Goal: Find specific page/section: Find specific page/section

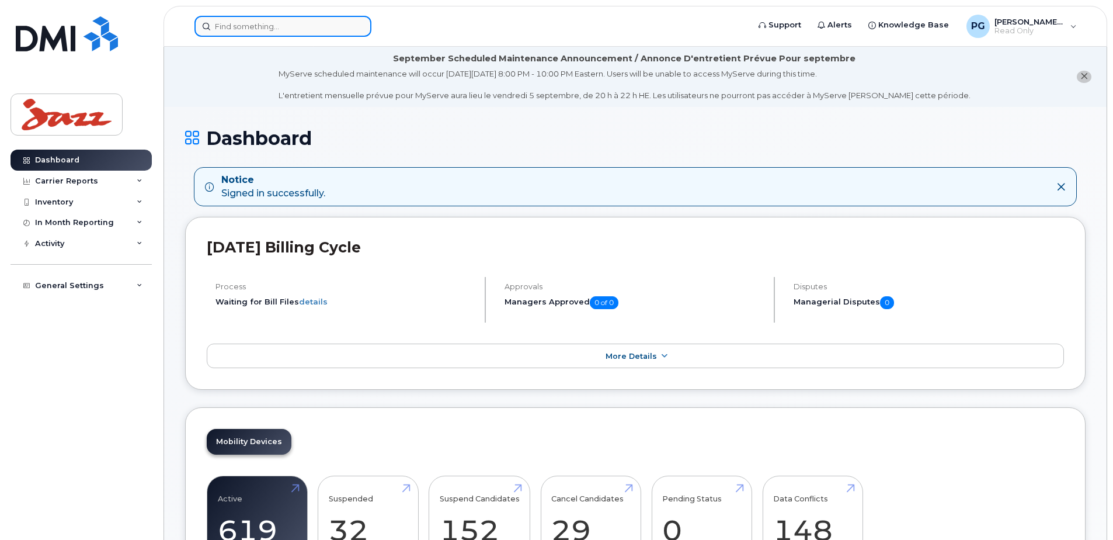
click at [256, 27] on input at bounding box center [282, 26] width 177 height 21
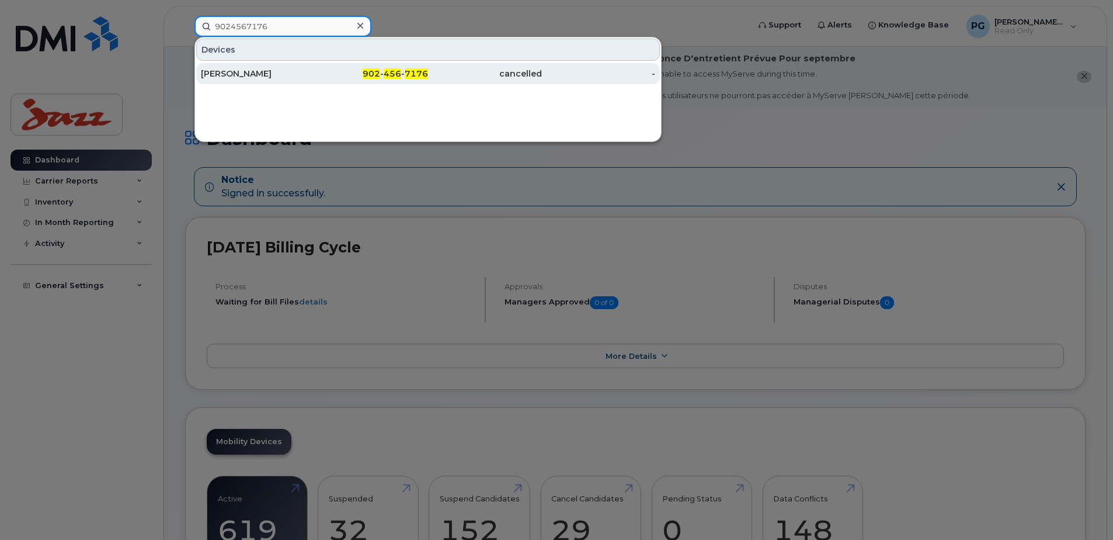
type input "9024567176"
click at [306, 71] on div "[PERSON_NAME]" at bounding box center [258, 74] width 114 height 12
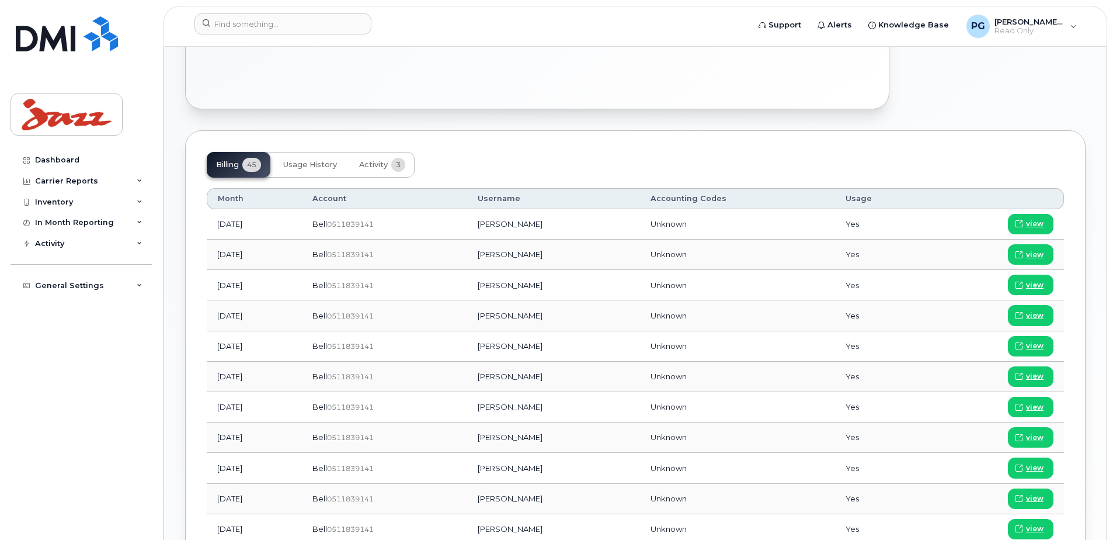
scroll to position [525, 0]
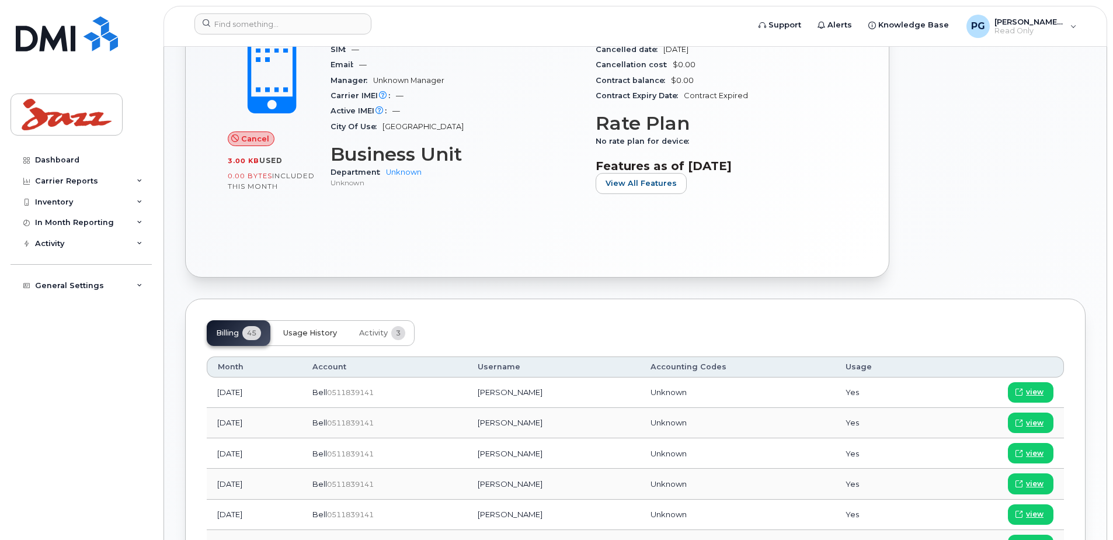
click at [291, 337] on span "Usage History" at bounding box center [310, 332] width 54 height 9
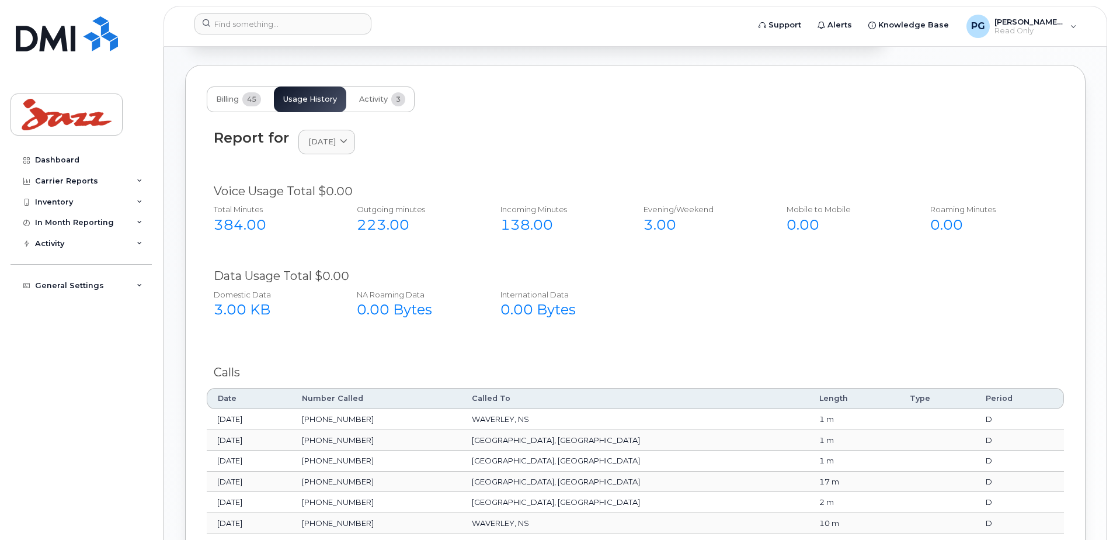
scroll to position [642, 0]
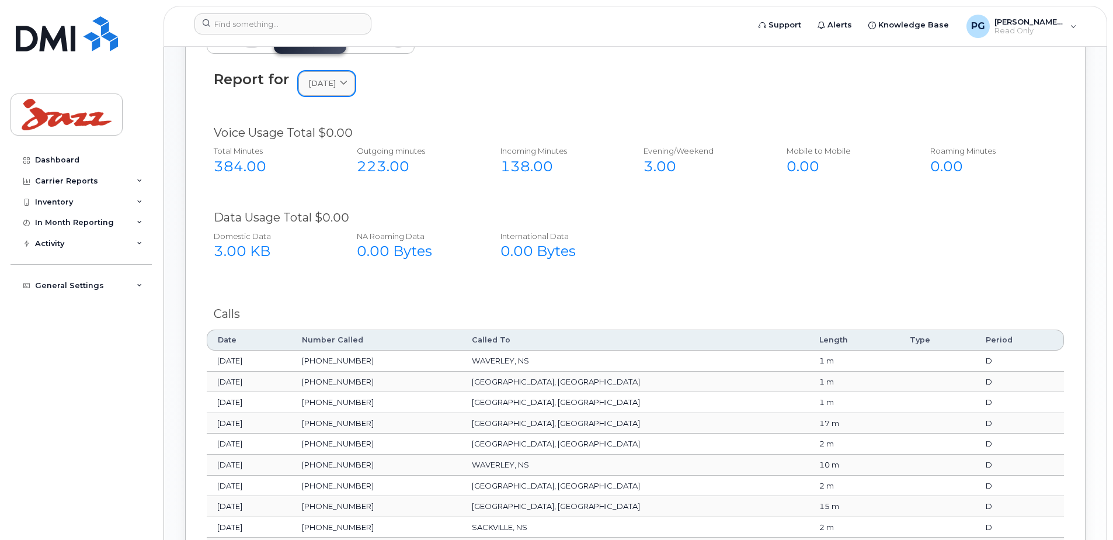
click at [347, 82] on icon at bounding box center [344, 84] width 8 height 8
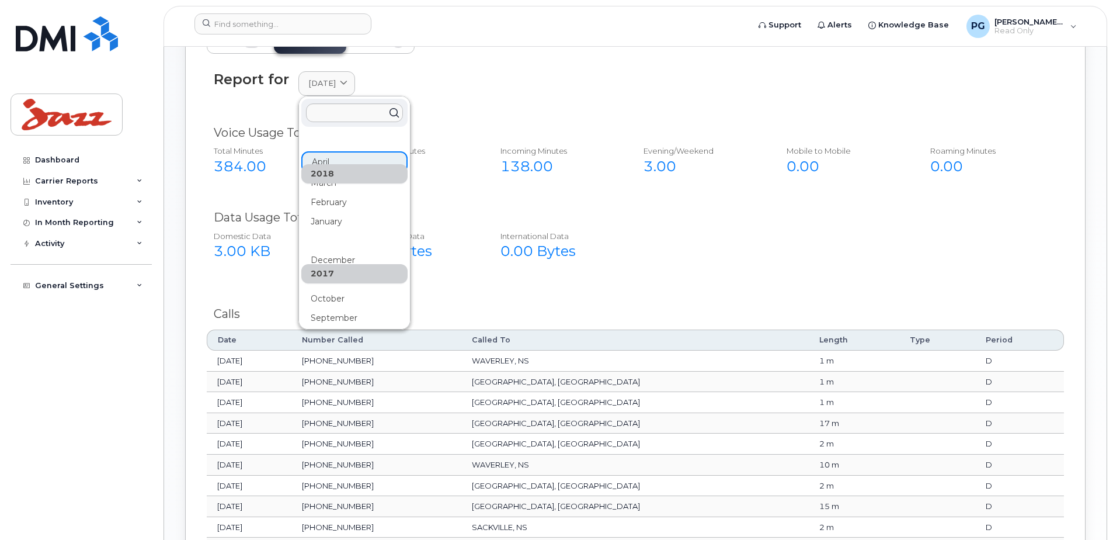
click at [496, 93] on div "Report for April 2018 2018 April March February January 2017 December November …" at bounding box center [635, 83] width 843 height 25
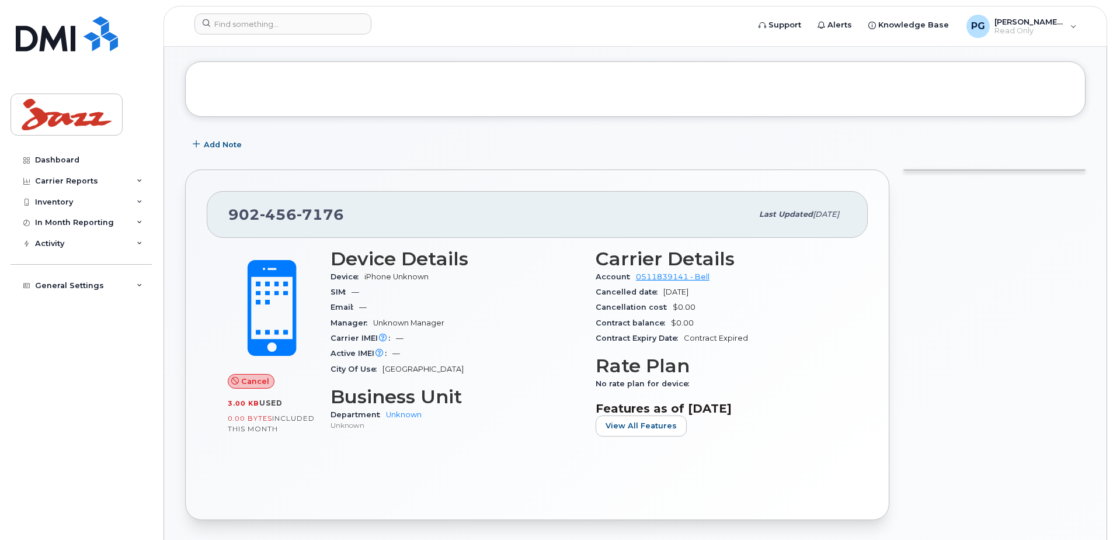
scroll to position [117, 0]
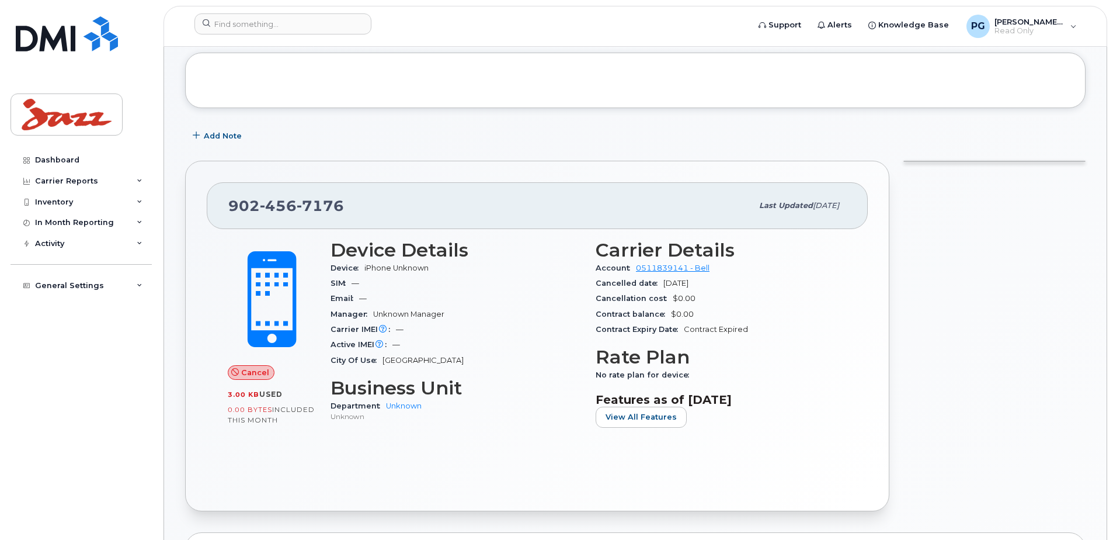
click at [354, 336] on div "Carrier IMEI Carrier IMEI is reported during the last billing cycle or change o…" at bounding box center [455, 329] width 251 height 15
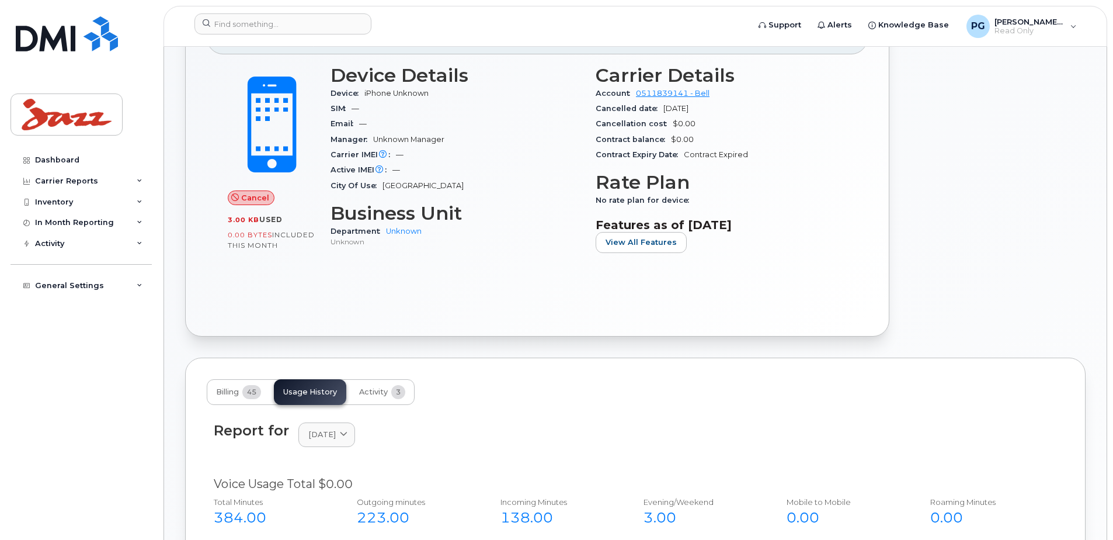
scroll to position [292, 0]
click at [565, 326] on div "902 456 7176 Last updated Feb 16, 2021 Cancel 3.00 KB  used 0.00 Bytes  include…" at bounding box center [537, 160] width 704 height 350
click at [1040, 141] on div at bounding box center [994, 160] width 196 height 364
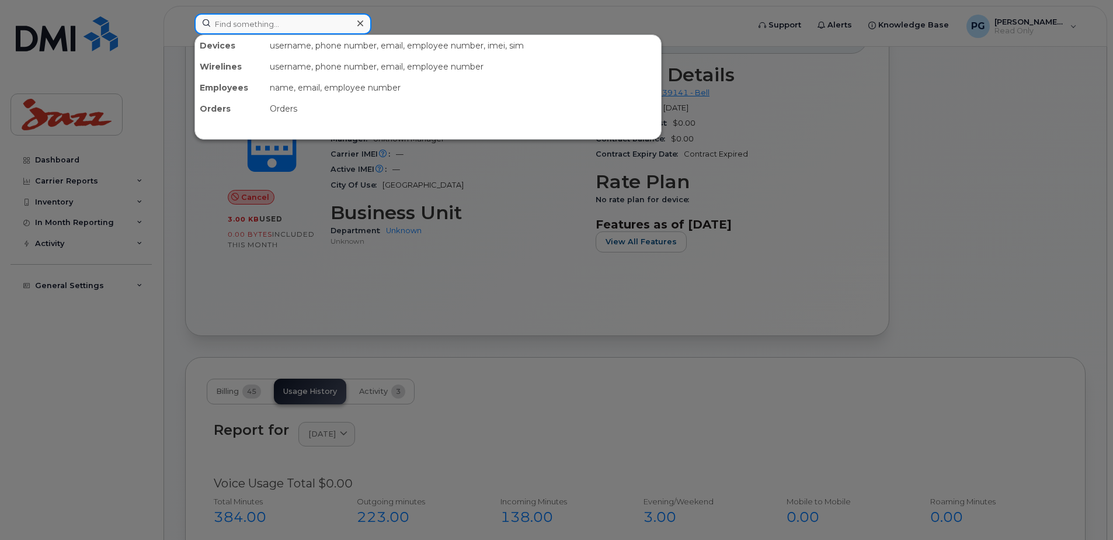
paste input "9022401466"
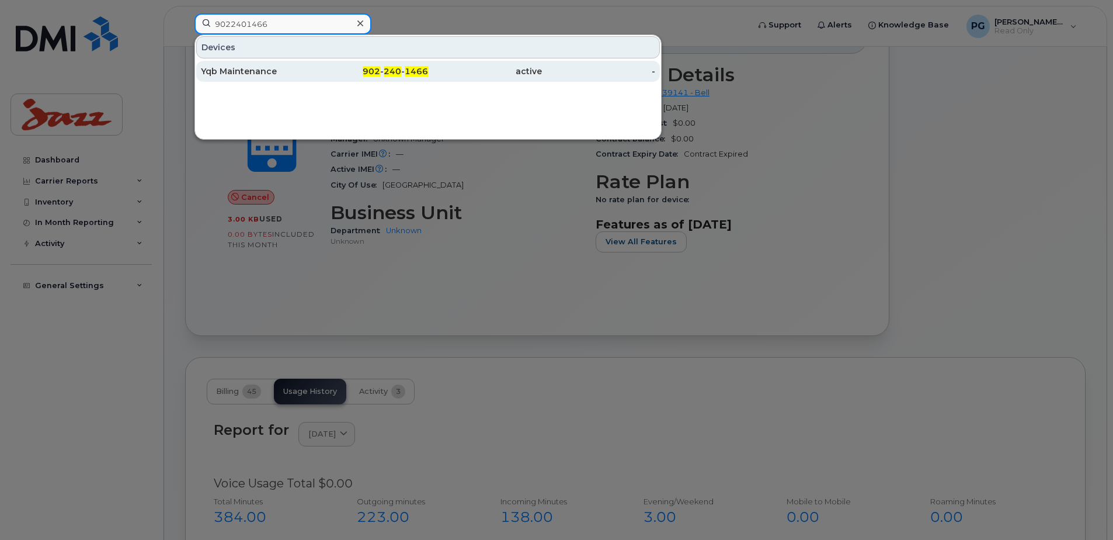
type input "9022401466"
click at [255, 68] on div "Yqb Maintenance" at bounding box center [258, 71] width 114 height 12
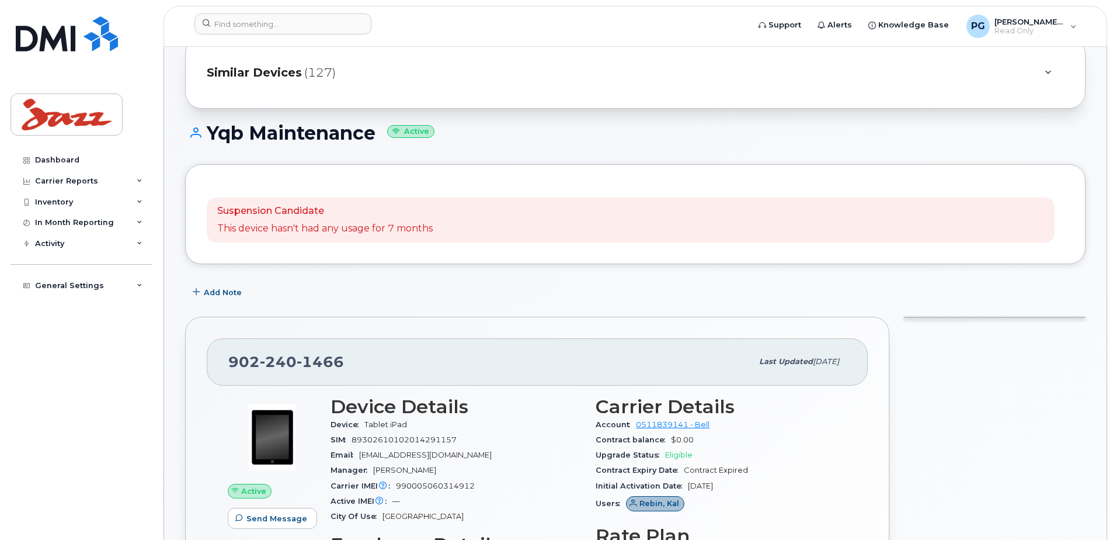
scroll to position [117, 0]
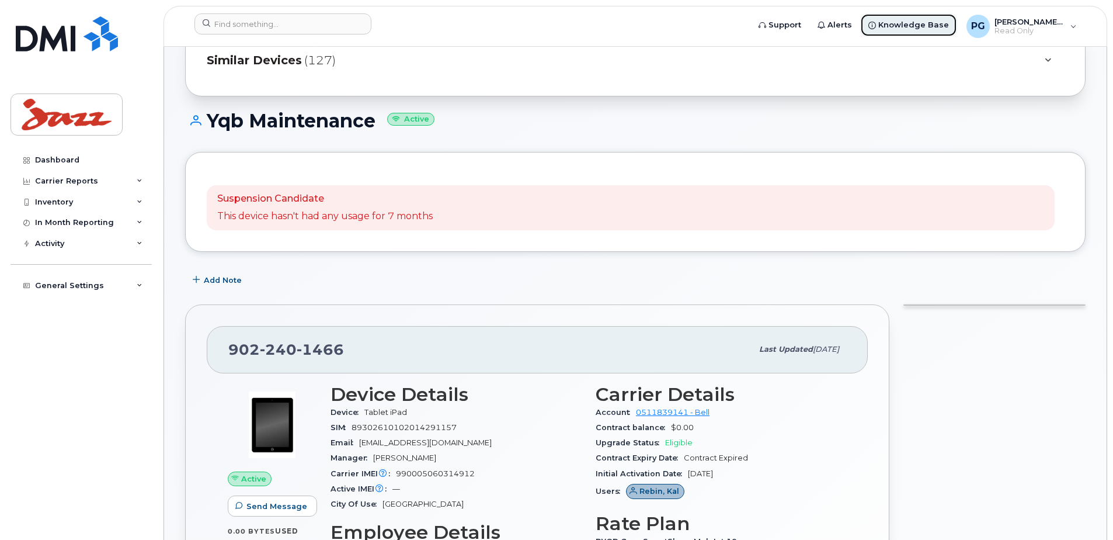
click at [906, 29] on span "Knowledge Base" at bounding box center [913, 25] width 71 height 12
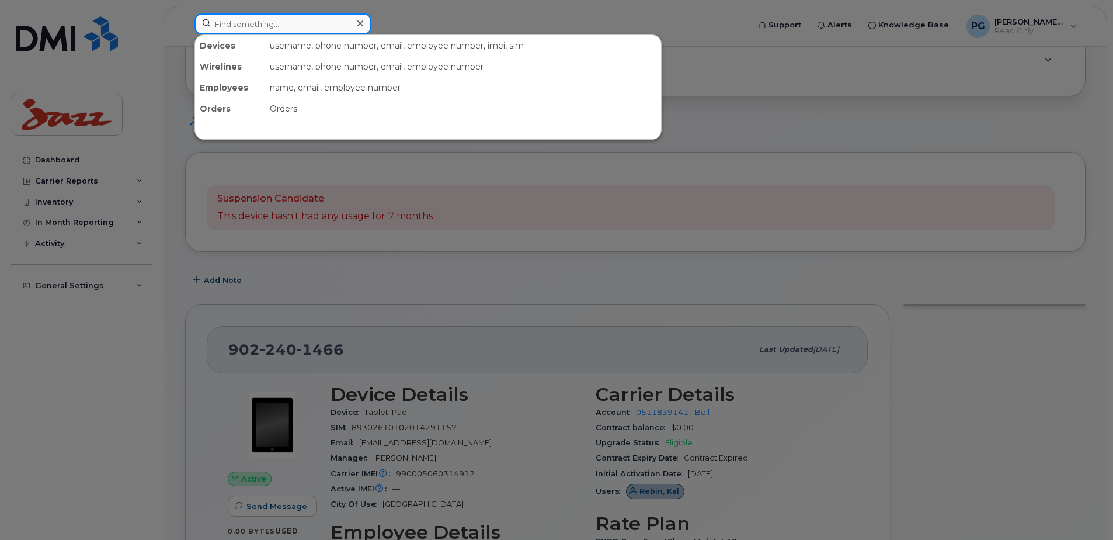
paste input "7092801294"
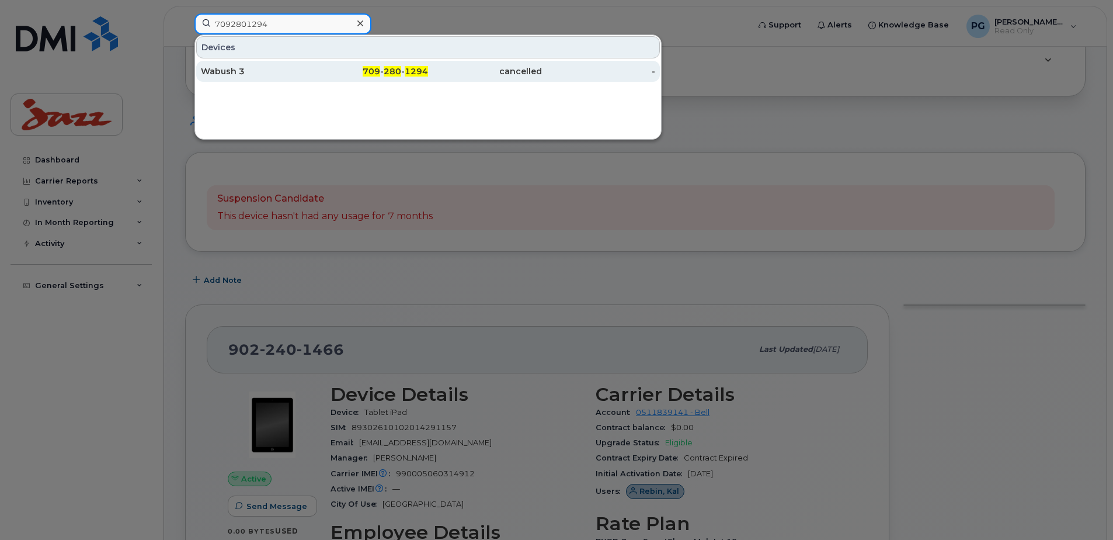
type input "7092801294"
click at [325, 71] on div "709 - 280 - 1294" at bounding box center [372, 71] width 114 height 12
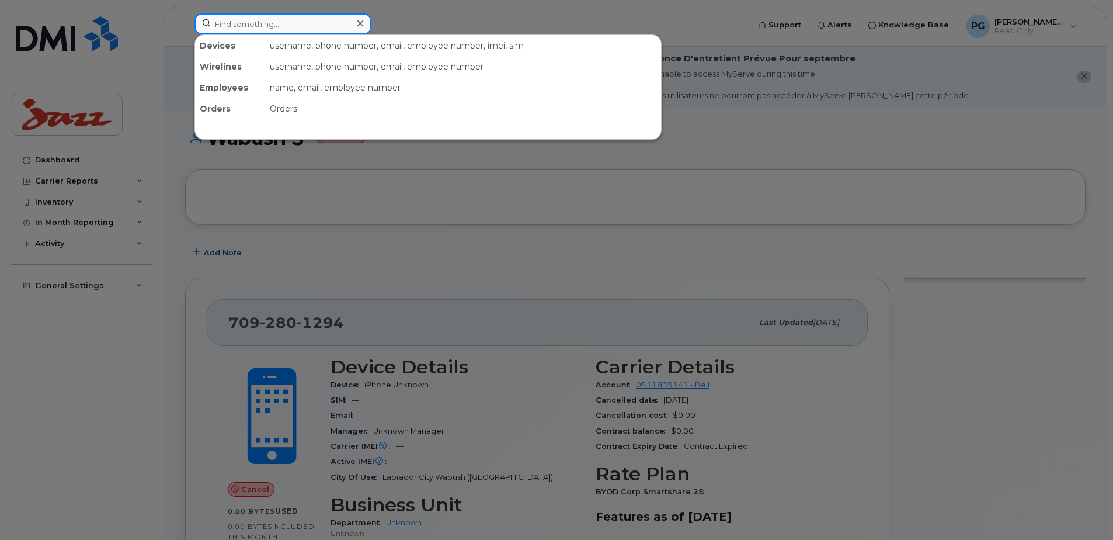
paste input "7092801294"
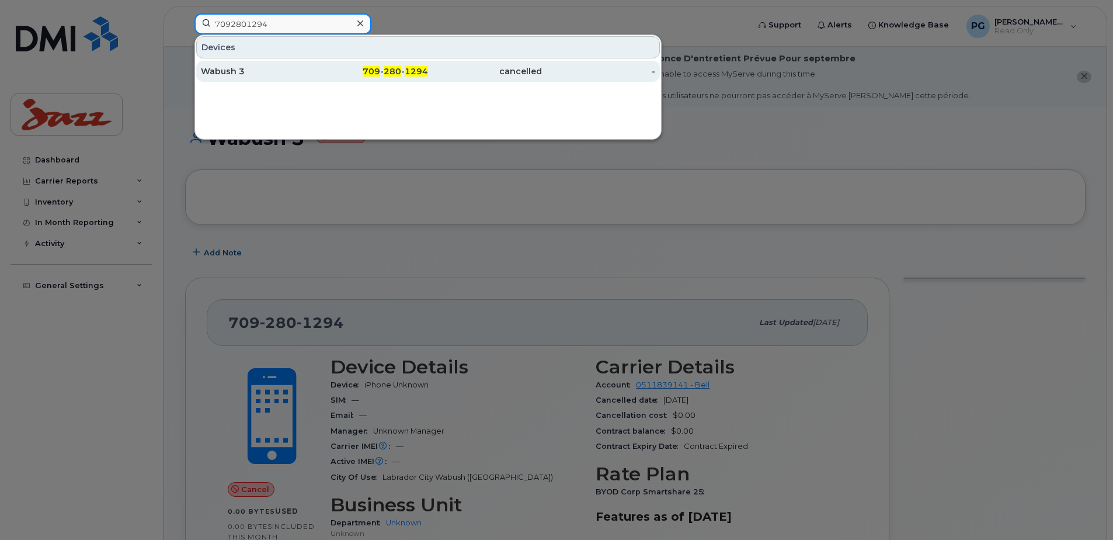
type input "7092801294"
click at [518, 69] on div "cancelled" at bounding box center [485, 71] width 114 height 12
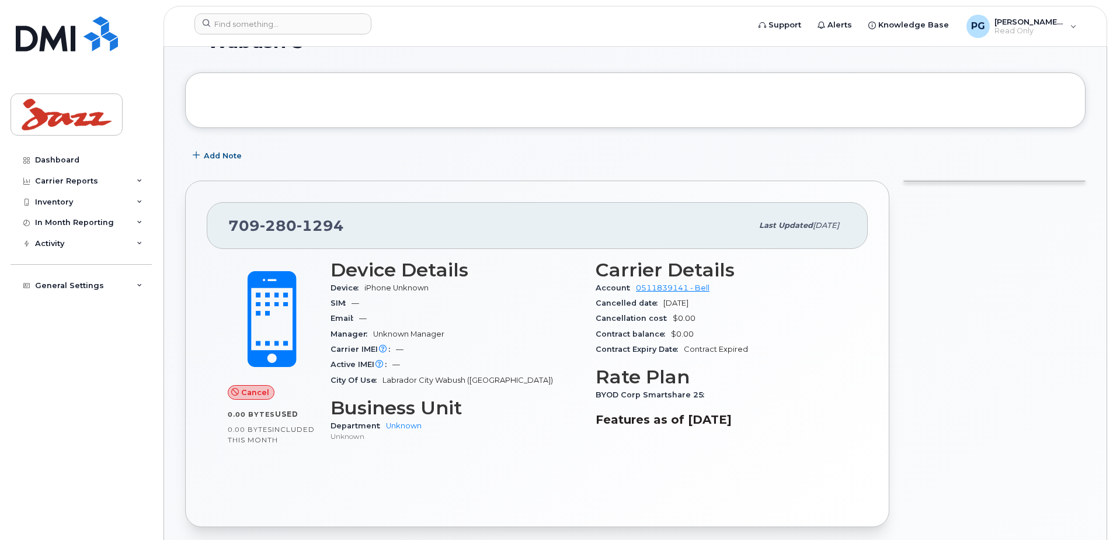
scroll to position [117, 0]
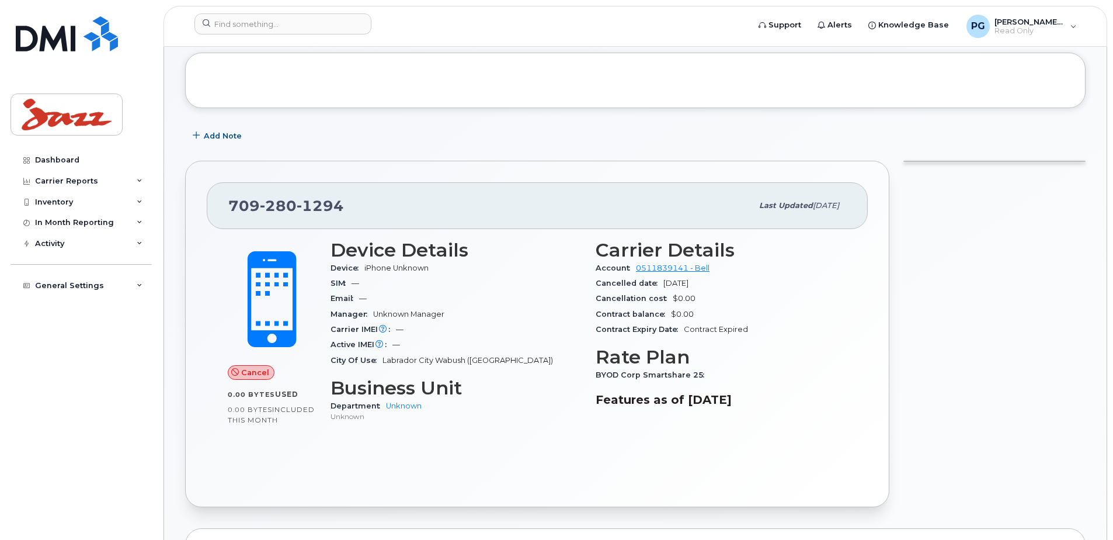
drag, startPoint x: 734, startPoint y: 282, endPoint x: 594, endPoint y: 282, distance: 139.5
click at [594, 282] on div "Carrier Details Account 0511839141 - Bell Cancelled date Feb 16, 2019 Cancellat…" at bounding box center [721, 335] width 265 height 207
drag, startPoint x: 594, startPoint y: 282, endPoint x: 603, endPoint y: 283, distance: 8.8
copy div "Cancelled date Feb 16, 2019"
click at [262, 24] on input at bounding box center [282, 23] width 177 height 21
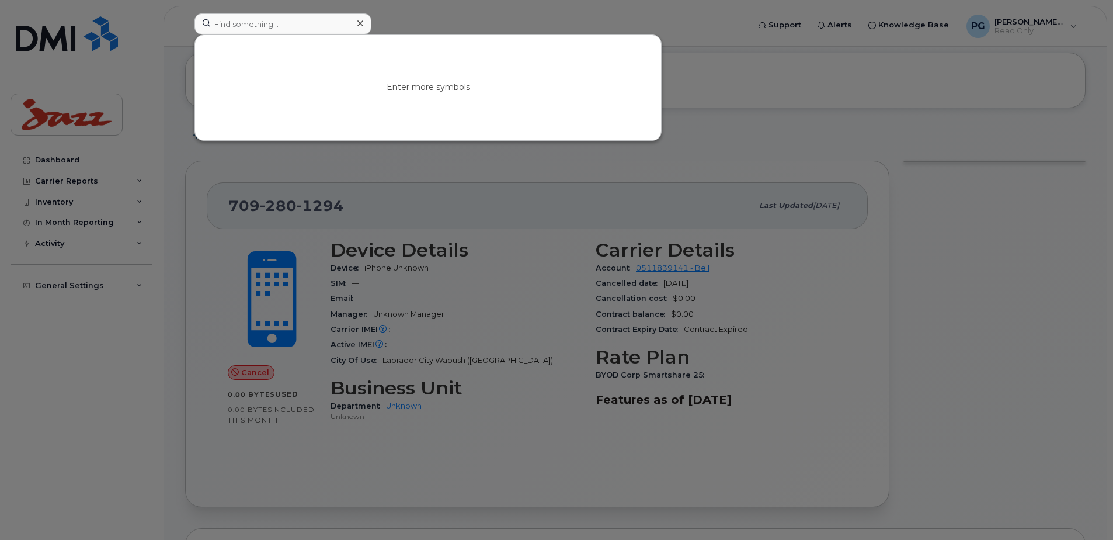
click at [705, 49] on div at bounding box center [556, 270] width 1113 height 540
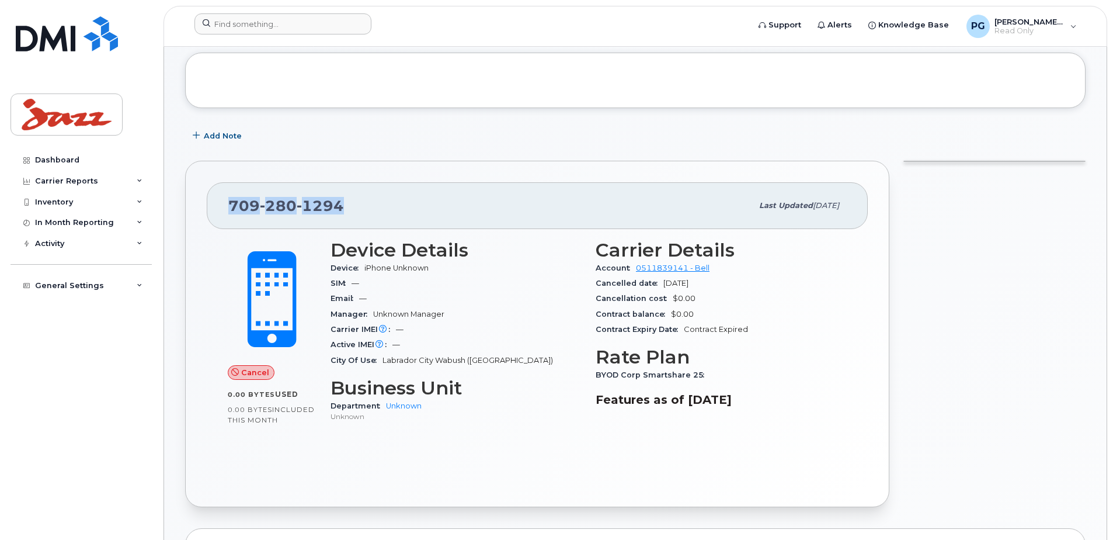
drag, startPoint x: 342, startPoint y: 203, endPoint x: 207, endPoint y: 201, distance: 135.5
click at [207, 201] on div "709 280 1294 Last updated Feb 16, 2021" at bounding box center [537, 205] width 661 height 47
drag, startPoint x: 207, startPoint y: 201, endPoint x: 246, endPoint y: 198, distance: 39.8
copy span "709 280 1294"
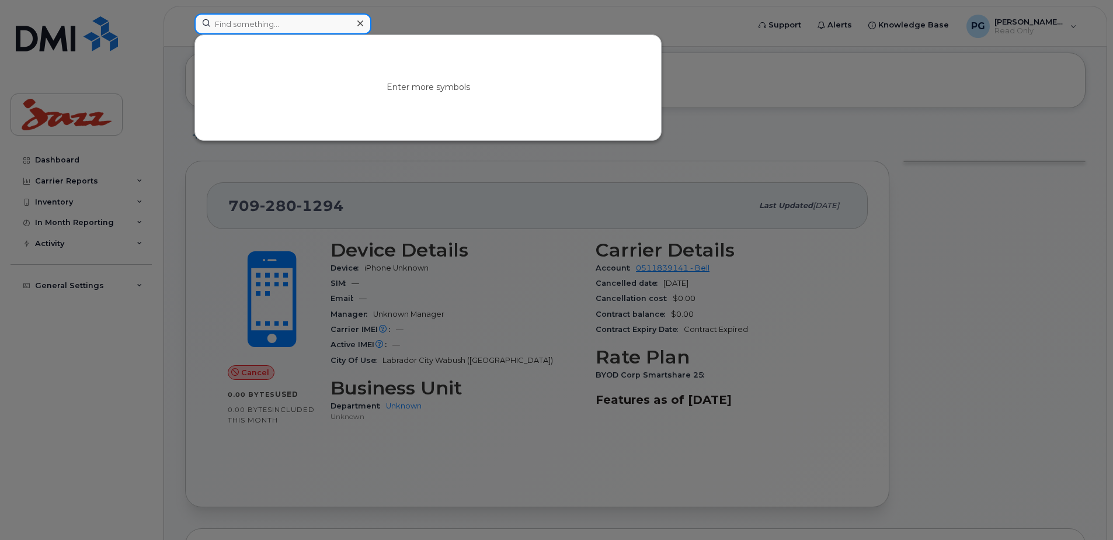
paste input "7092801294"
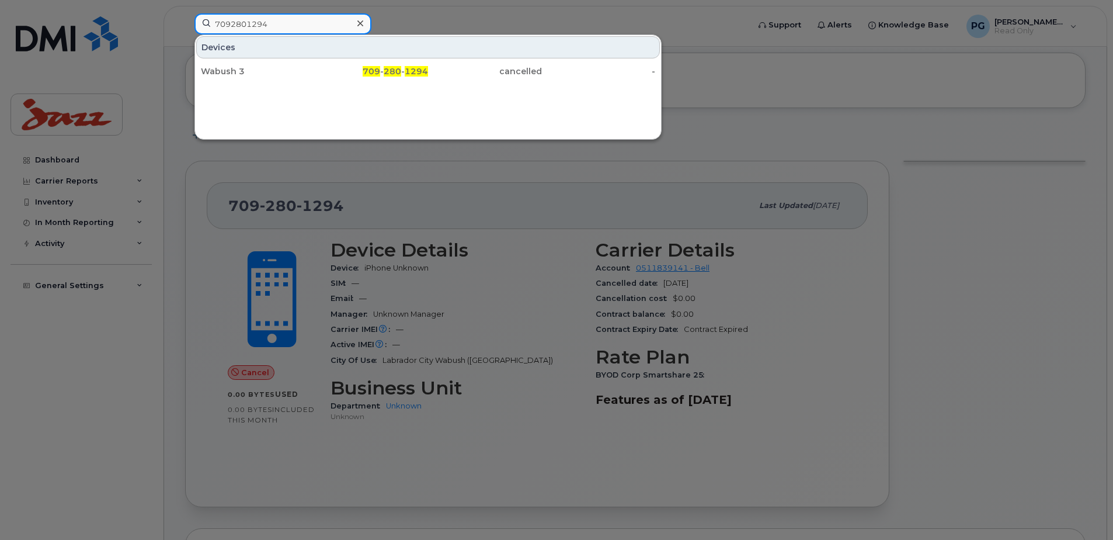
type input "7092801294"
click at [138, 63] on div at bounding box center [556, 270] width 1113 height 540
drag, startPoint x: 286, startPoint y: 19, endPoint x: 204, endPoint y: 20, distance: 81.2
click at [204, 20] on input "7092801294" at bounding box center [282, 23] width 177 height 21
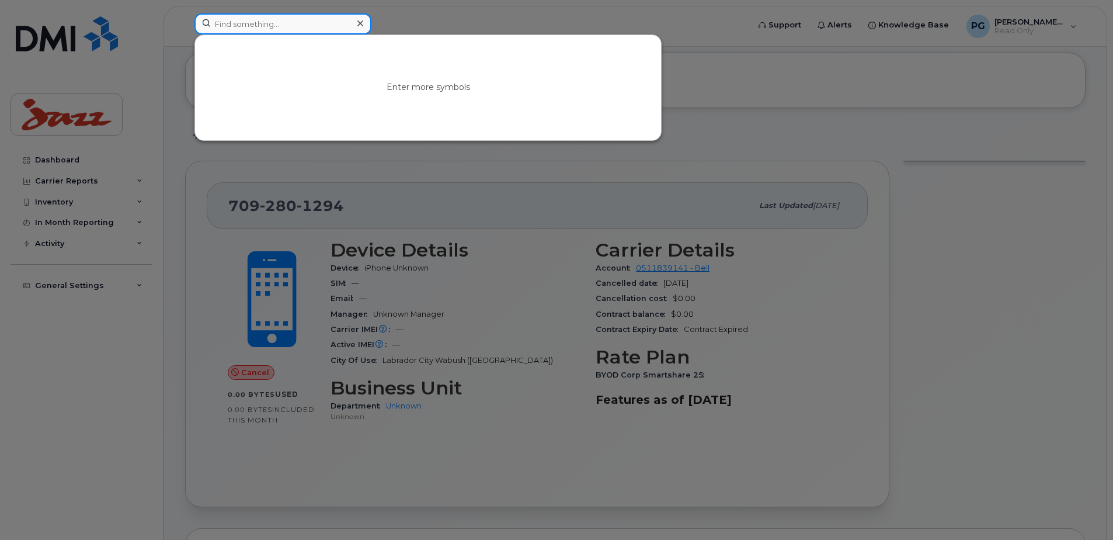
paste input "9024991356"
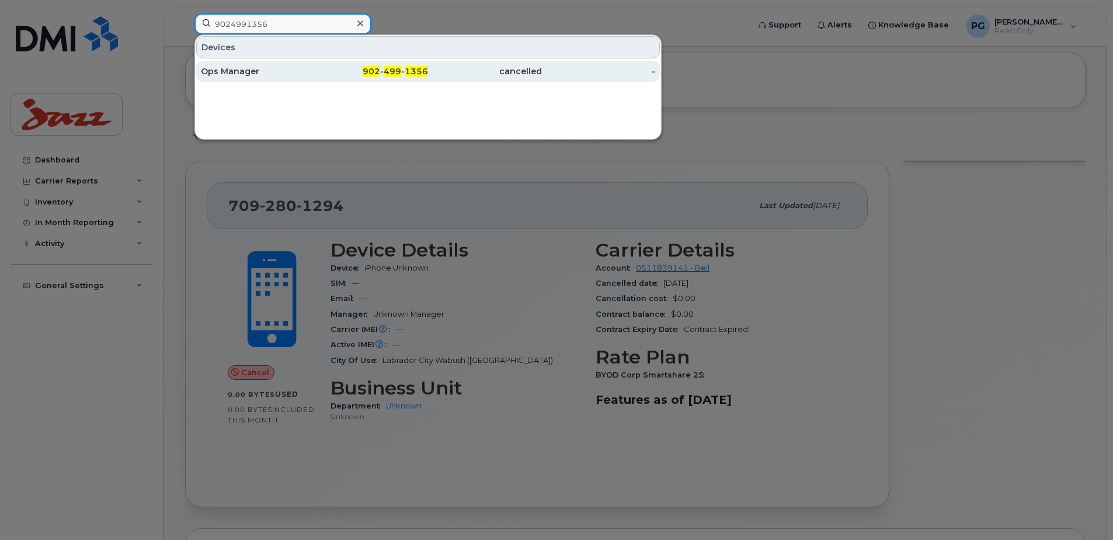
type input "9024991356"
click at [233, 69] on div "Ops Manager" at bounding box center [258, 71] width 114 height 12
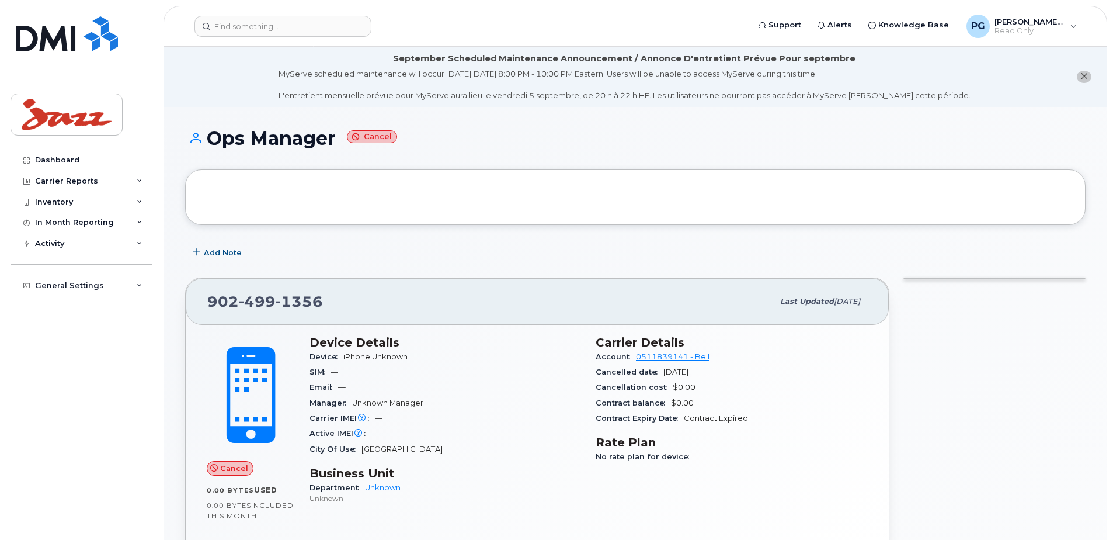
drag, startPoint x: 725, startPoint y: 370, endPoint x: 590, endPoint y: 376, distance: 135.0
click at [590, 376] on div "Carrier Details Account 0511839141 - Bell Cancelled date [DATE] Cancellation co…" at bounding box center [732, 424] width 286 height 193
drag, startPoint x: 590, startPoint y: 376, endPoint x: 646, endPoint y: 371, distance: 55.7
copy div "Cancelled date [DATE]"
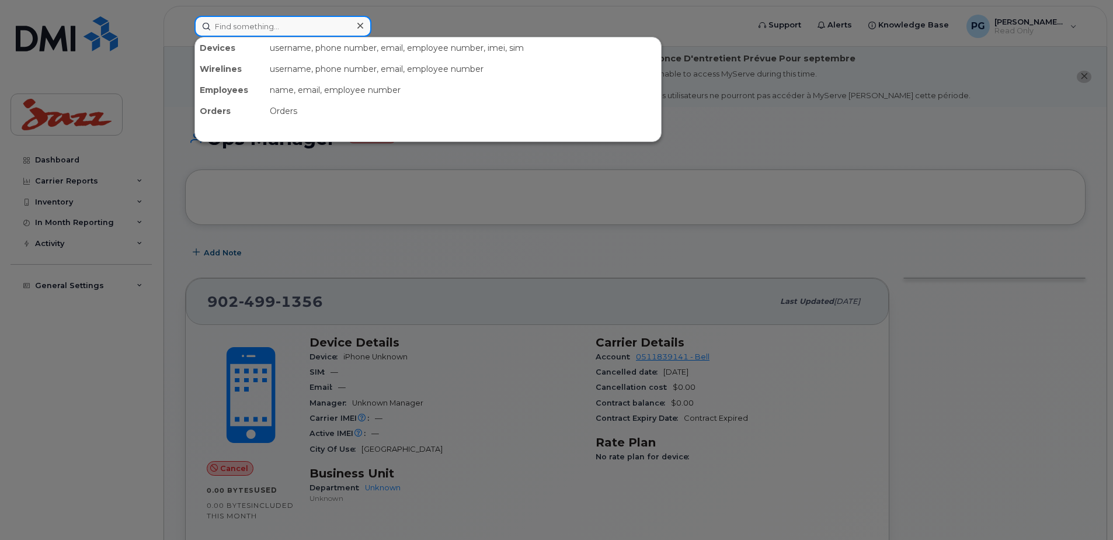
paste input "7092801292"
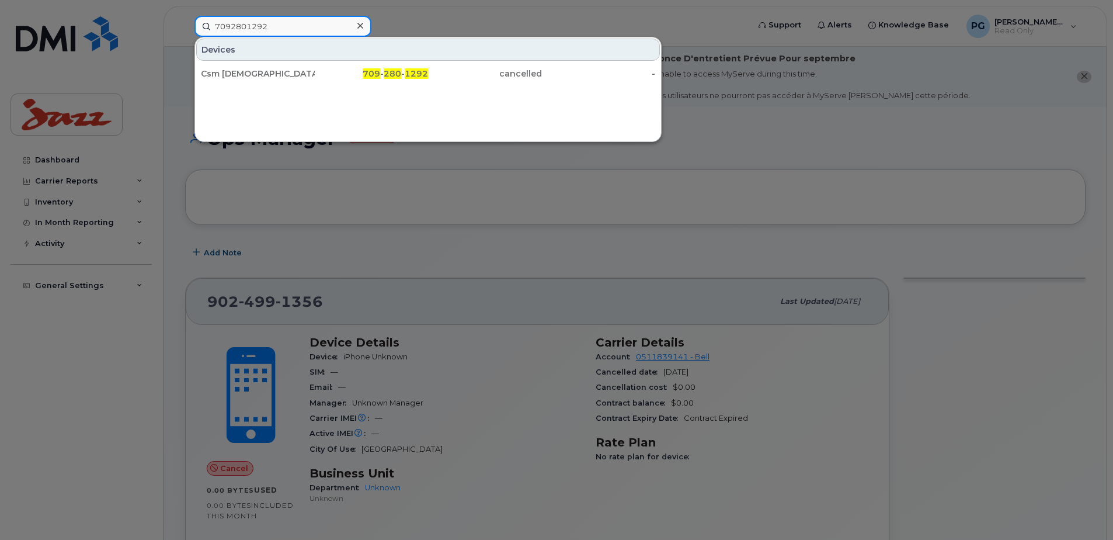
type input "7092801292"
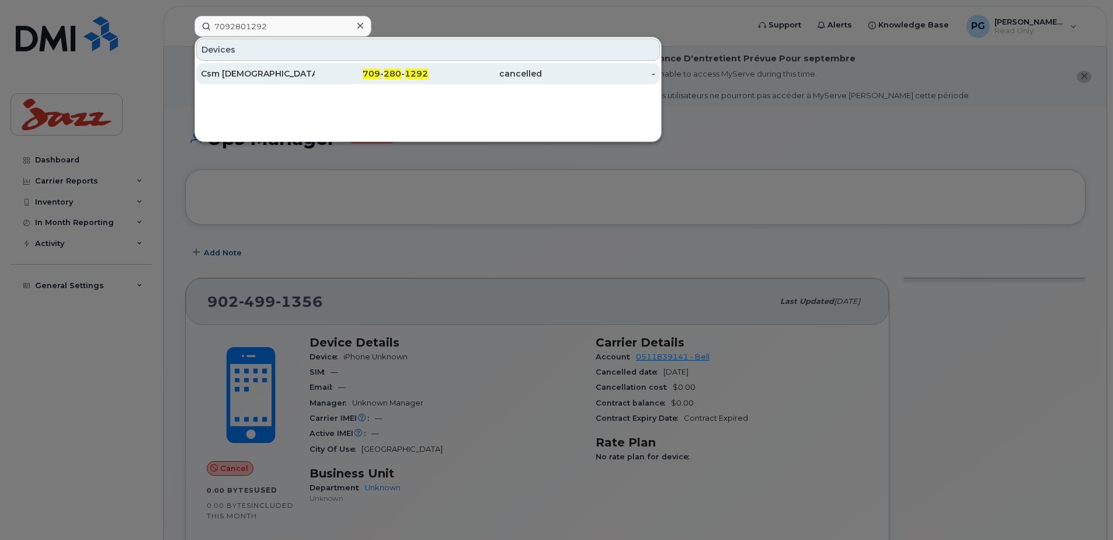
click at [235, 76] on div "Csm [DEMOGRAPHIC_DATA]" at bounding box center [258, 74] width 114 height 12
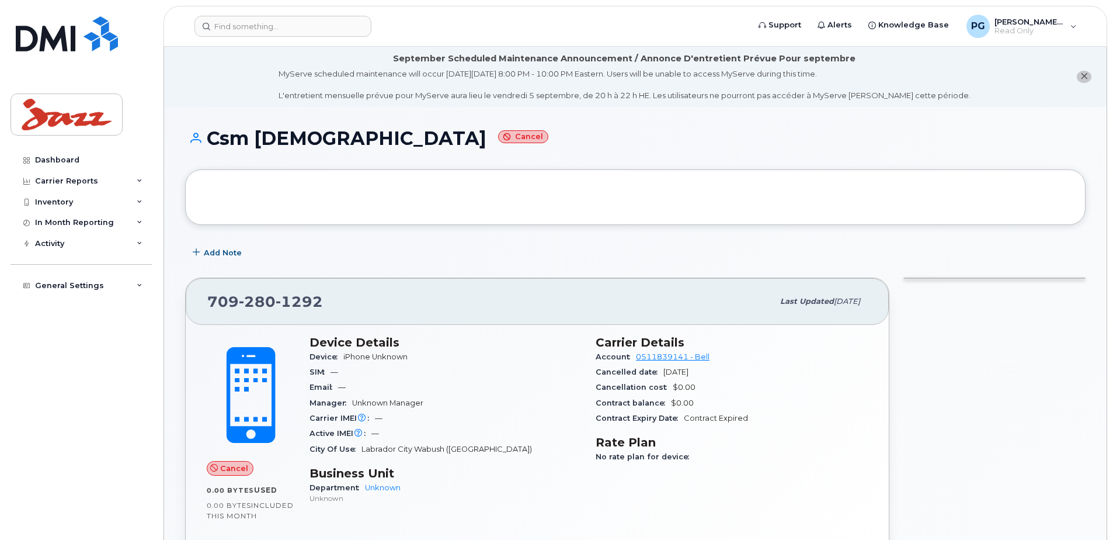
drag, startPoint x: 714, startPoint y: 371, endPoint x: 594, endPoint y: 375, distance: 119.8
click at [594, 375] on div "Carrier Details Account 0511839141 - Bell Cancelled date [DATE] Cancellation co…" at bounding box center [732, 424] width 286 height 193
drag, startPoint x: 594, startPoint y: 375, endPoint x: 619, endPoint y: 370, distance: 25.1
copy div "Cancelled date [DATE]"
